Goal: Find specific page/section: Find specific page/section

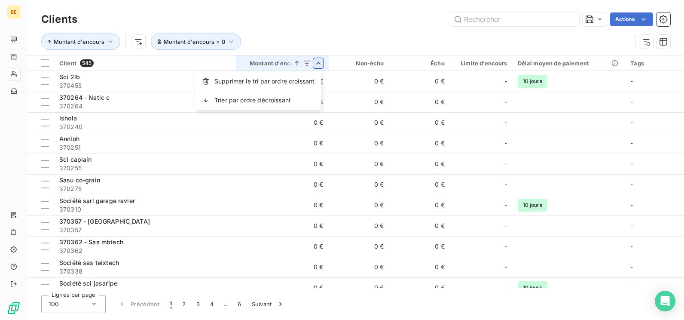
click at [315, 58] on html "BE Clients Actions Montant d'encours Montant d'encours = 0 Client 545 Montant d…" at bounding box center [342, 160] width 684 height 320
click at [289, 81] on span "Supprimer le tri par ordre croissant" at bounding box center [264, 81] width 100 height 9
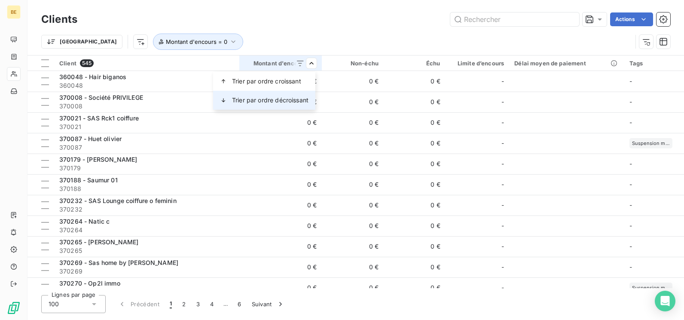
click at [289, 101] on span "Trier par ordre décroissant" at bounding box center [270, 100] width 76 height 9
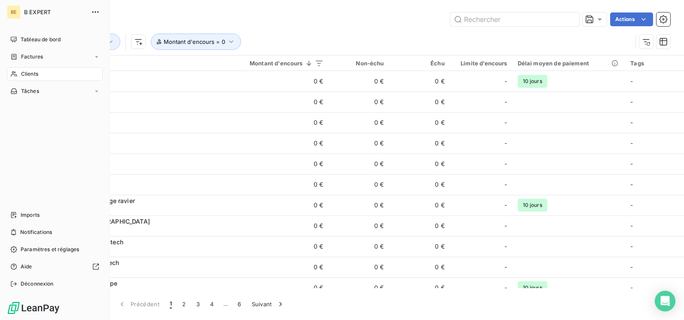
click at [23, 77] on span "Clients" at bounding box center [29, 74] width 17 height 8
click at [25, 73] on span "Clients" at bounding box center [29, 74] width 17 height 8
click at [31, 53] on span "Factures" at bounding box center [32, 57] width 22 height 8
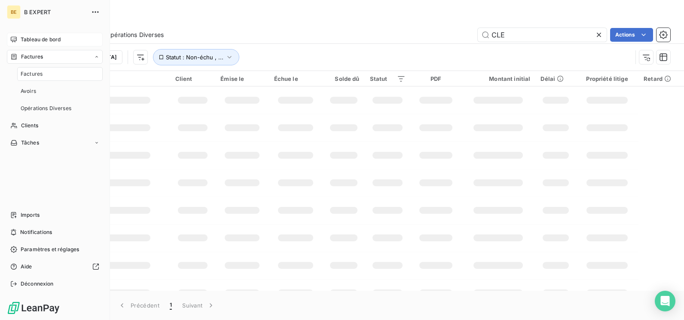
click at [34, 42] on span "Tableau de bord" at bounding box center [41, 40] width 40 height 8
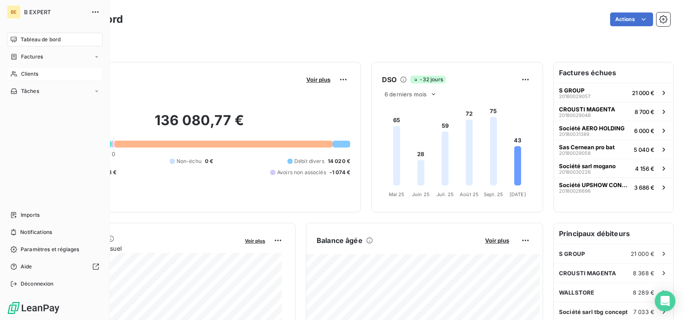
click at [37, 80] on div "Clients" at bounding box center [55, 74] width 96 height 14
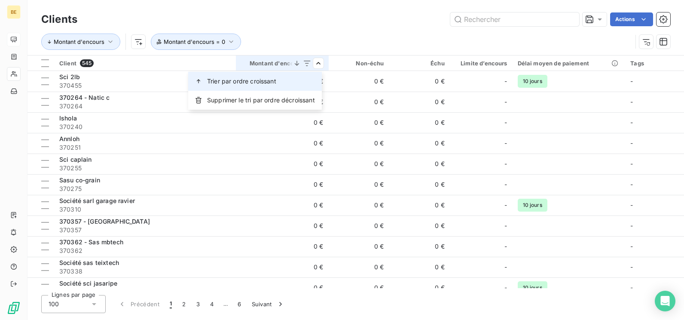
click at [306, 78] on div "Trier par ordre croissant" at bounding box center [255, 81] width 134 height 19
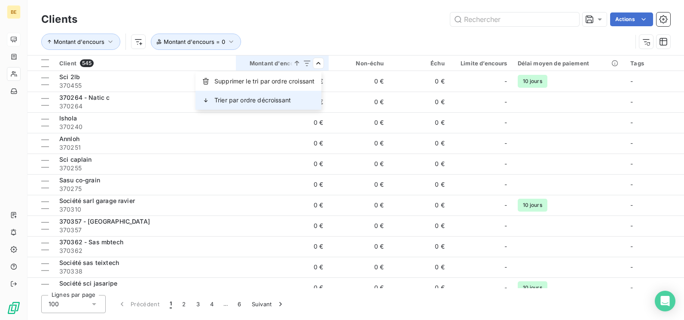
click at [303, 94] on div "Trier par ordre décroissant" at bounding box center [258, 100] width 126 height 19
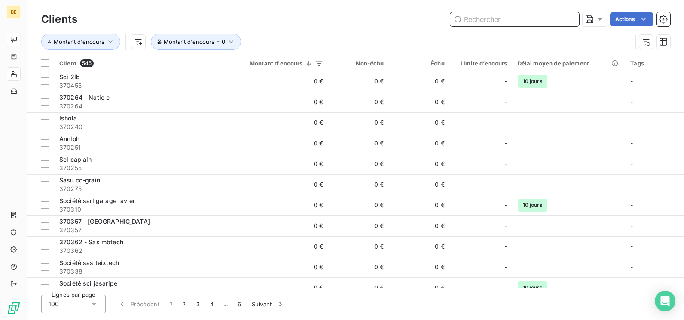
click at [464, 21] on input "text" at bounding box center [514, 19] width 129 height 14
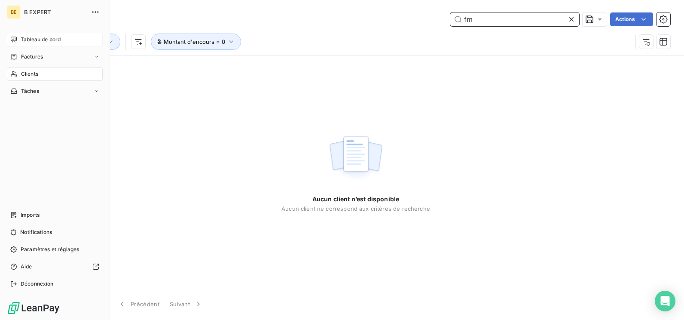
type input "fm"
click at [37, 76] on span "Clients" at bounding box center [29, 74] width 17 height 8
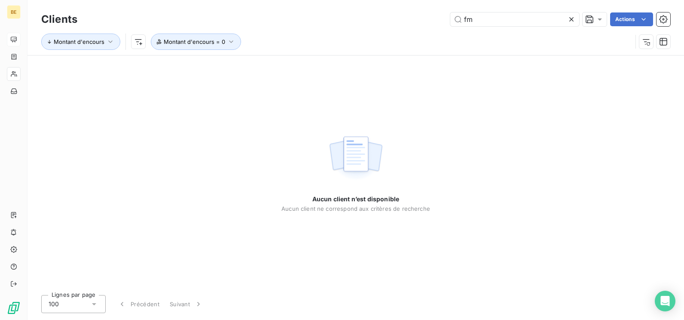
click at [570, 20] on icon at bounding box center [571, 19] width 4 height 4
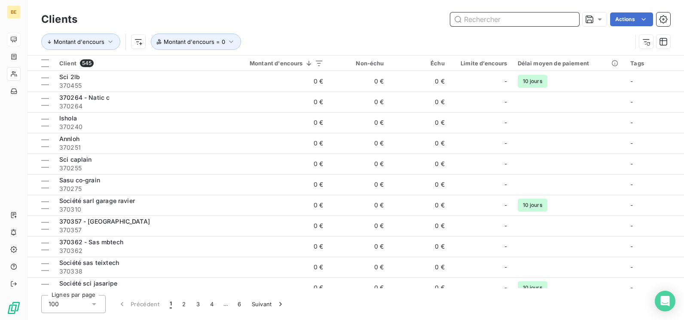
click at [521, 19] on input "text" at bounding box center [514, 19] width 129 height 14
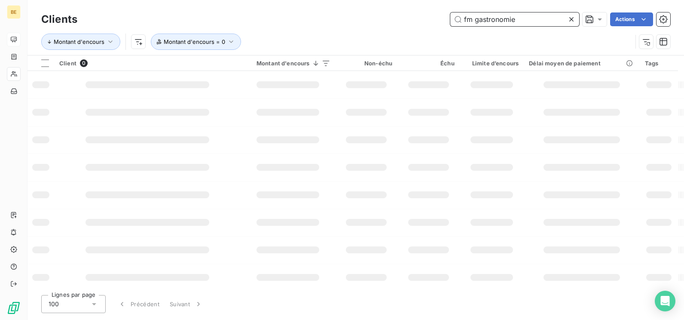
type input "fm gastronomie"
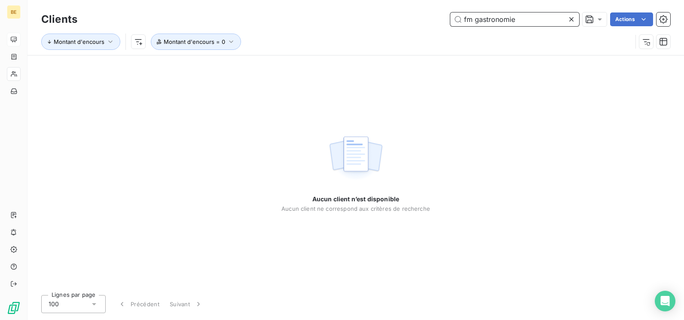
drag, startPoint x: 521, startPoint y: 19, endPoint x: 283, endPoint y: 53, distance: 240.9
click at [284, 53] on div "Clients fm gastronomie Actions Montant d'encours [GEOGRAPHIC_DATA] = 0" at bounding box center [355, 32] width 629 height 45
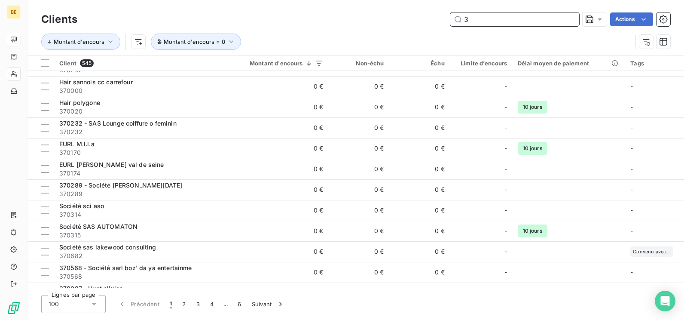
scroll to position [196, 0]
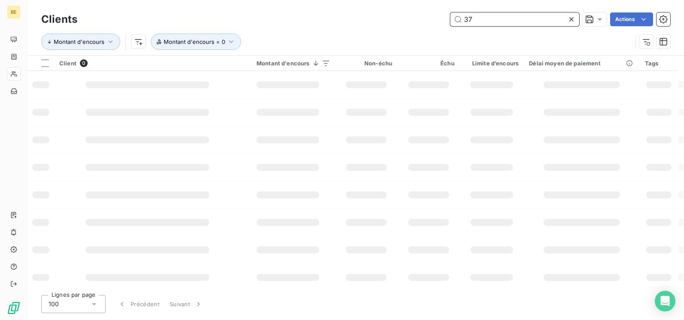
type input "3"
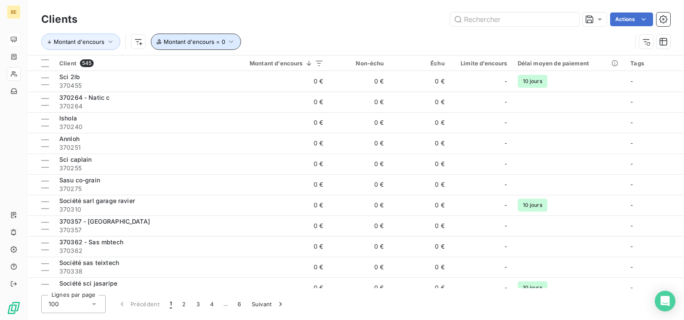
click at [201, 40] on span "Montant d'encours = 0" at bounding box center [194, 41] width 61 height 7
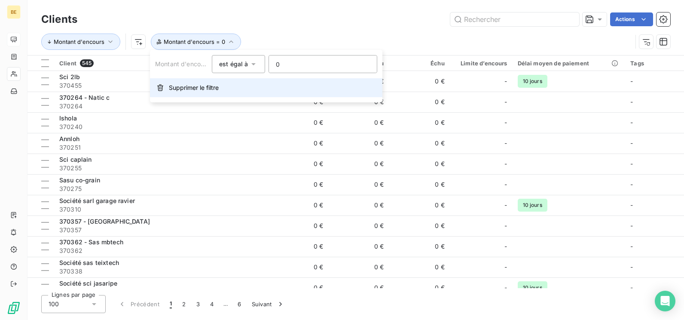
click at [170, 86] on span "Supprimer le filtre" at bounding box center [194, 87] width 50 height 9
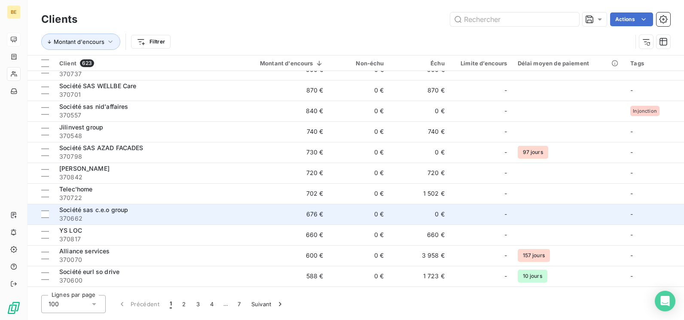
scroll to position [816, 0]
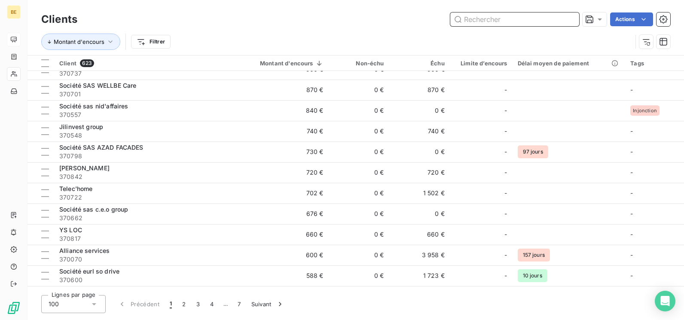
click at [546, 21] on input "text" at bounding box center [514, 19] width 129 height 14
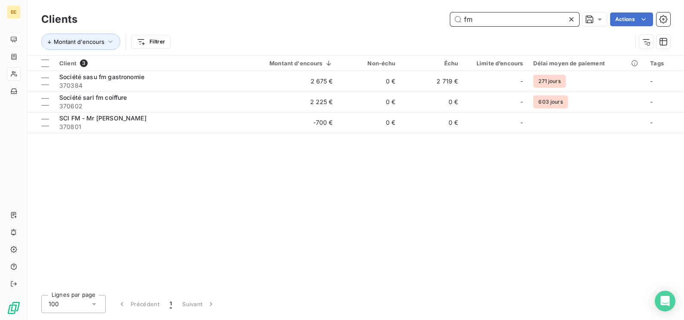
scroll to position [0, 0]
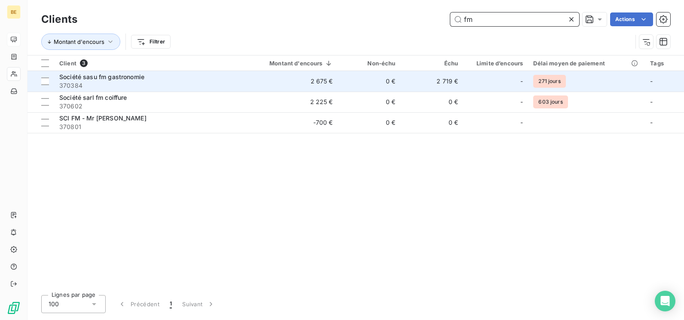
type input "fm"
click at [144, 89] on span "370384" at bounding box center [148, 85] width 178 height 9
